Goal: Find specific page/section: Find specific page/section

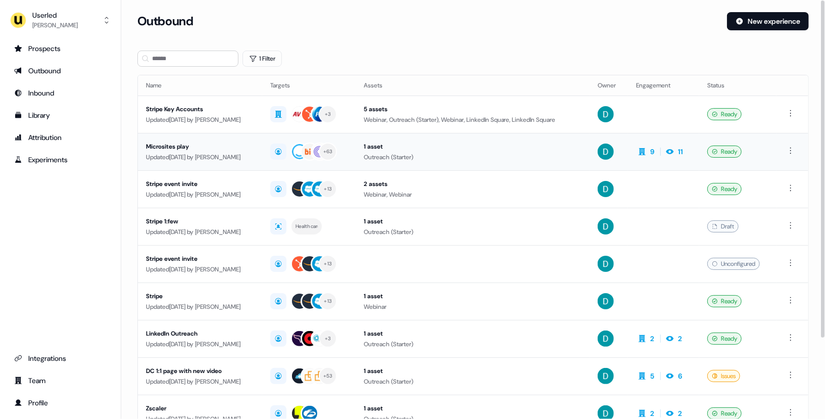
click at [237, 168] on td "Microsites play Updated 10 days ago by David Cruickshank" at bounding box center [200, 151] width 124 height 37
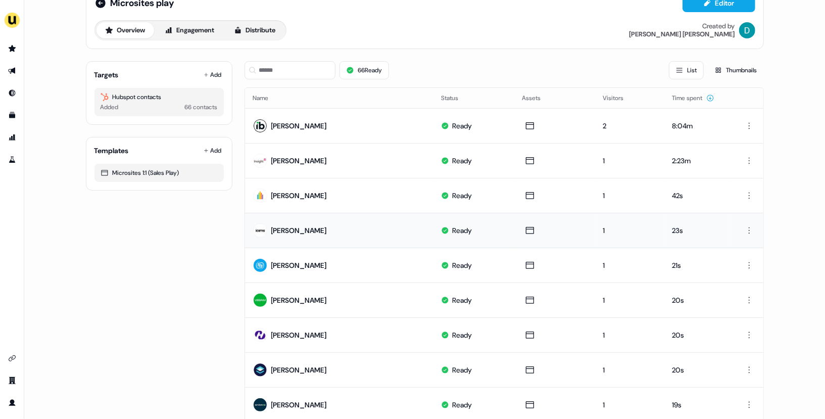
scroll to position [22, 0]
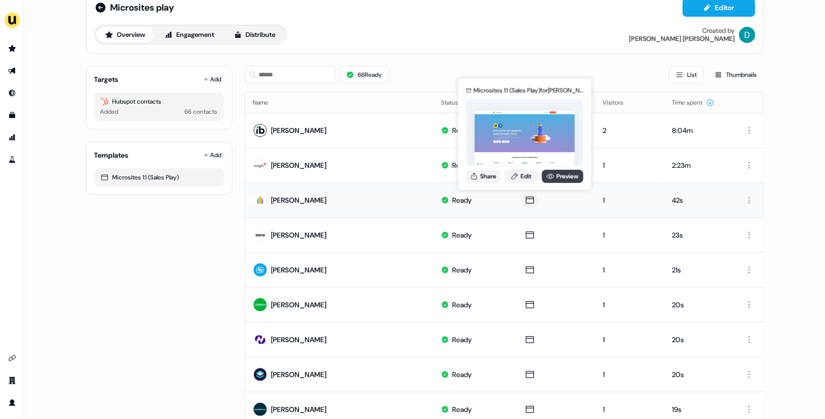
click at [571, 170] on link "Preview" at bounding box center [562, 175] width 41 height 13
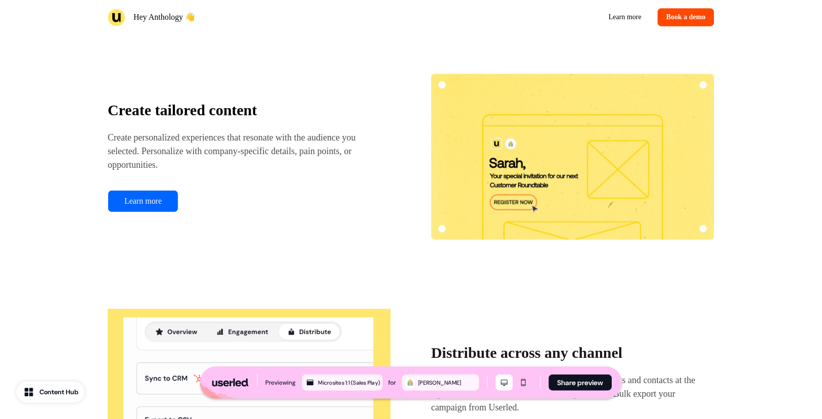
scroll to position [1076, 0]
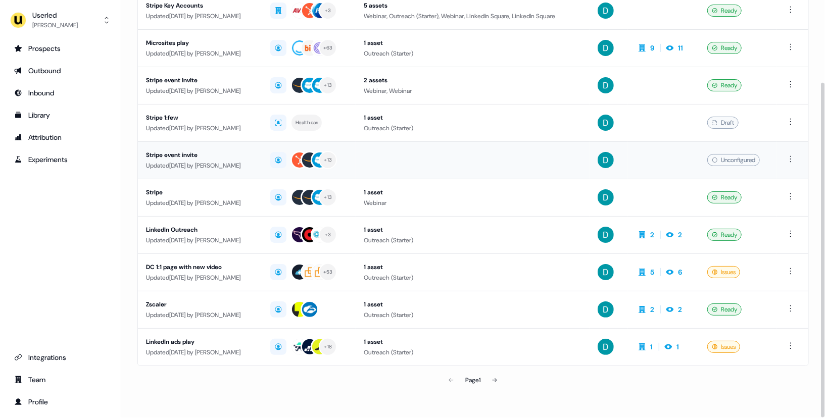
scroll to position [100, 0]
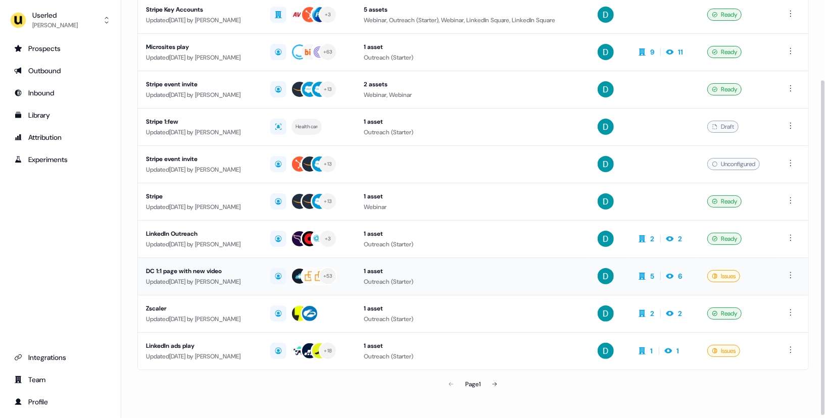
click at [223, 269] on div "DC 1:1 page with new video" at bounding box center [200, 271] width 108 height 10
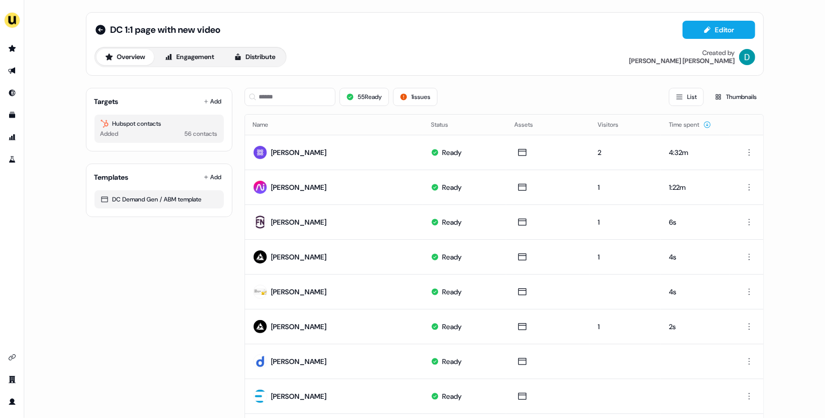
scroll to position [66, 0]
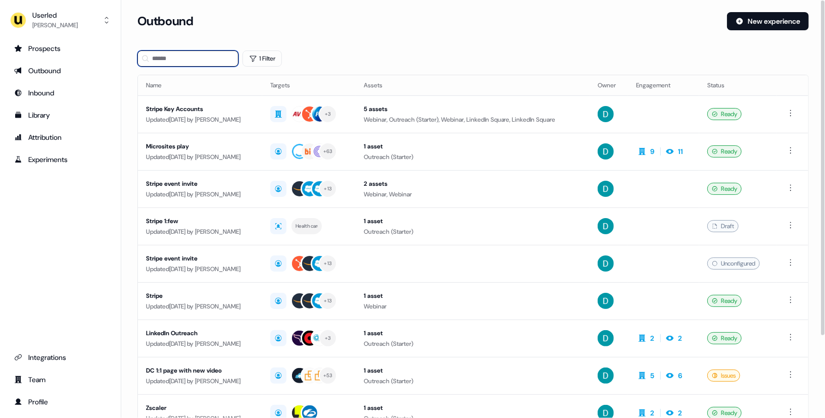
click at [199, 58] on input at bounding box center [187, 59] width 101 height 16
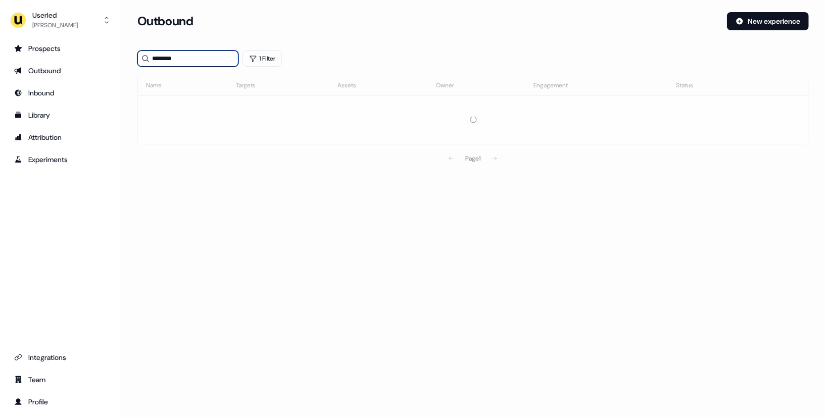
type input "********"
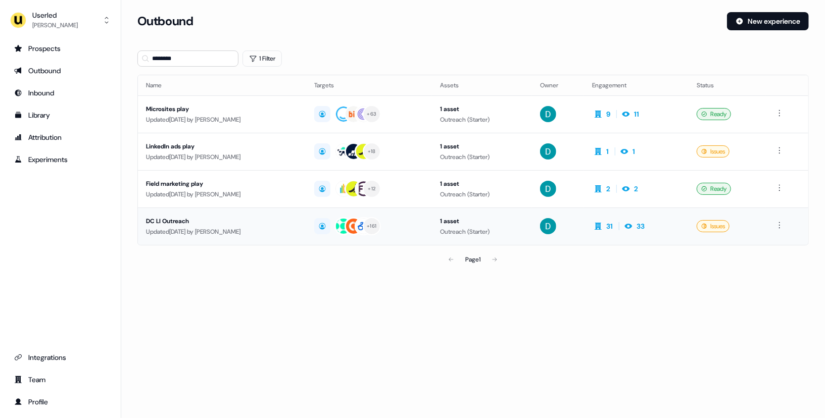
click at [280, 230] on div "Updated 2 months ago by David Cruickshank" at bounding box center [222, 232] width 152 height 10
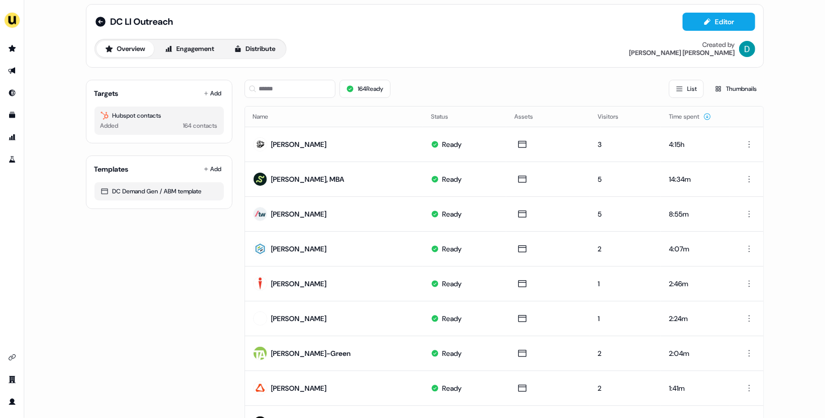
scroll to position [9, 0]
click at [268, 93] on input at bounding box center [290, 88] width 91 height 18
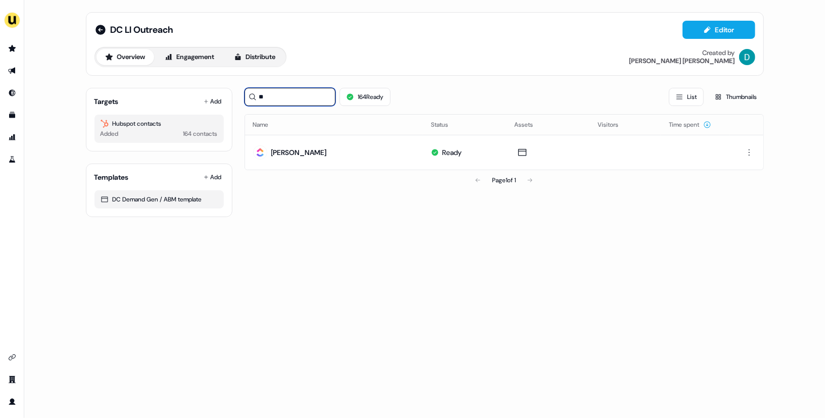
scroll to position [0, 0]
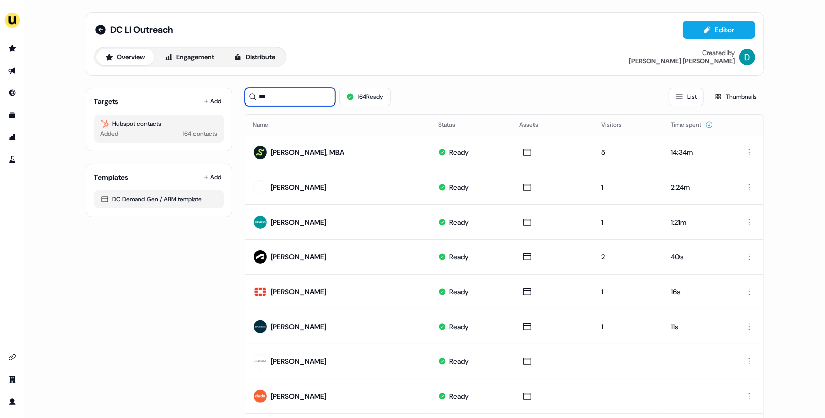
type input "****"
